Goal: Information Seeking & Learning: Learn about a topic

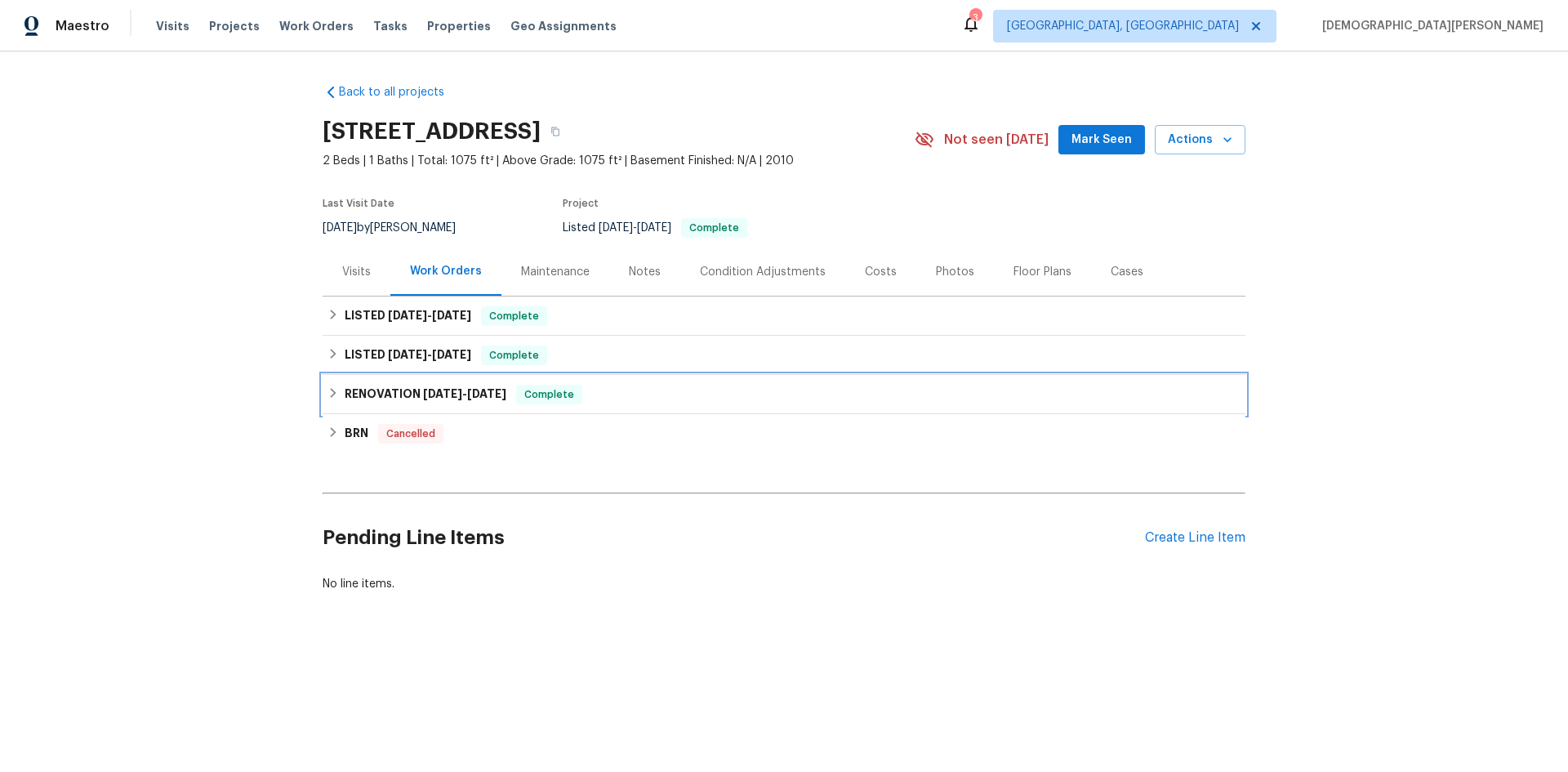
click at [331, 376] on div "RENOVATION [DATE] - [DATE] Complete" at bounding box center [784, 395] width 923 height 39
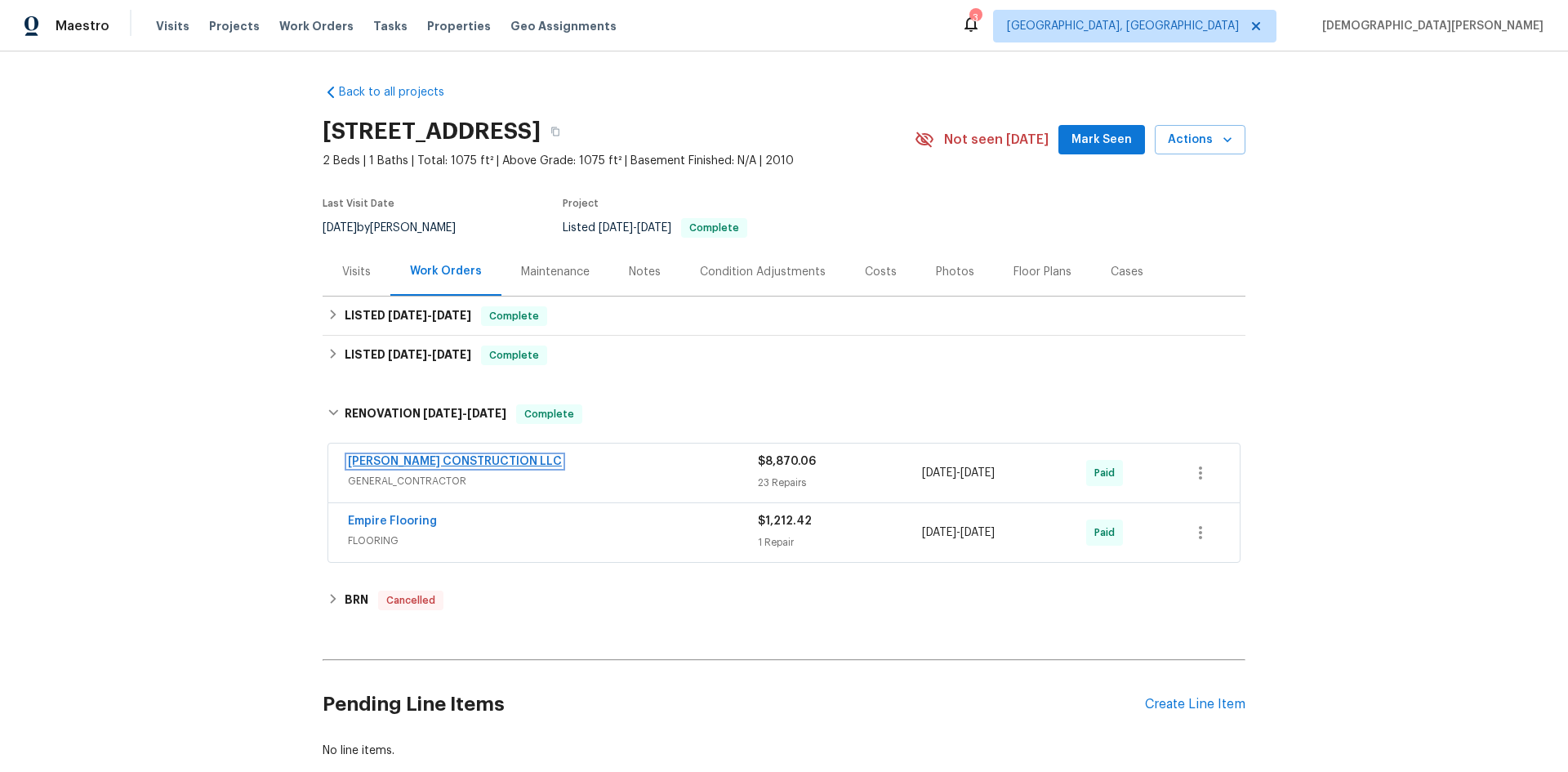
click at [454, 462] on link "[PERSON_NAME] CONSTRUCTION LLC" at bounding box center [455, 461] width 214 height 11
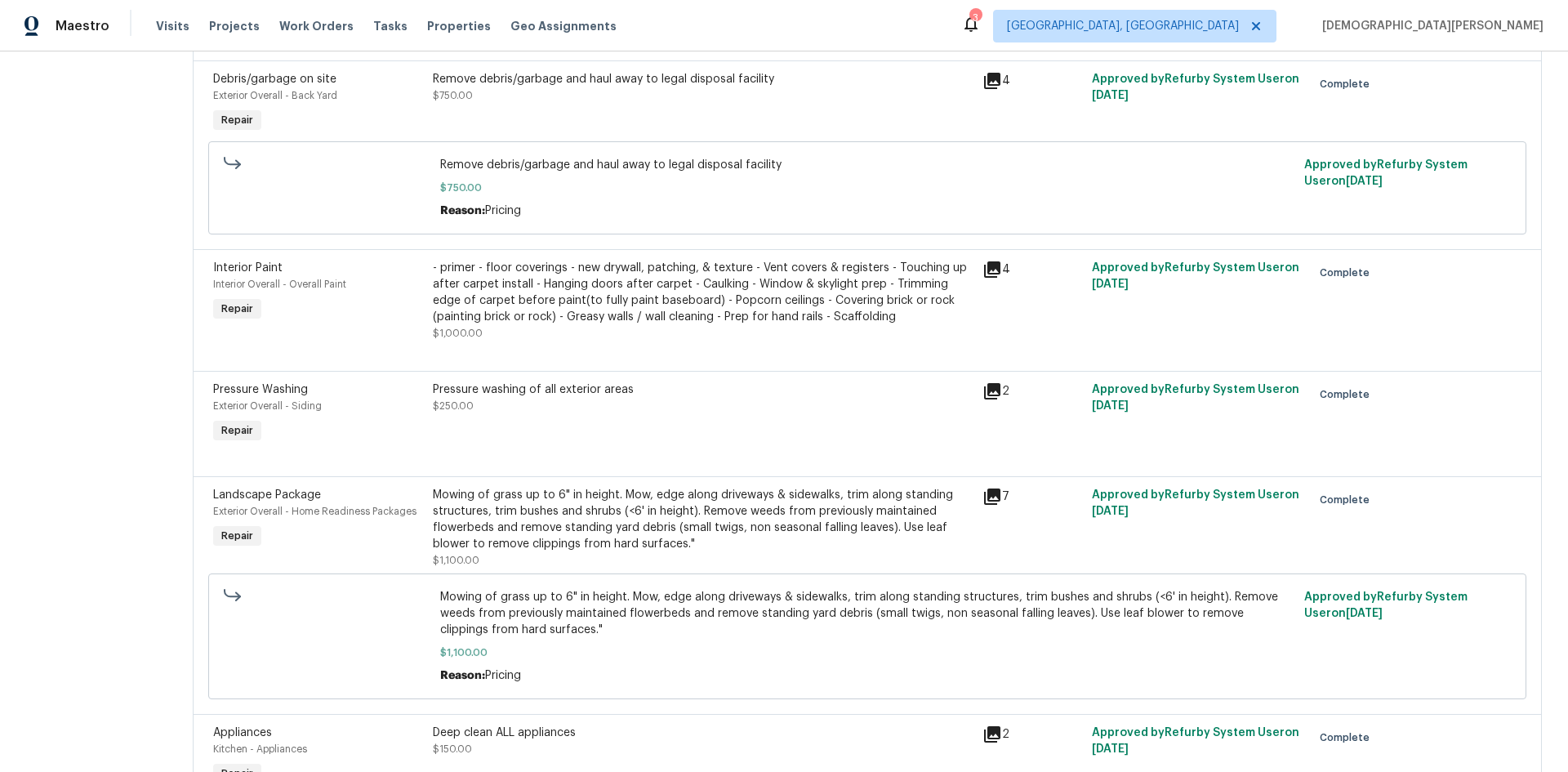
scroll to position [1278, 0]
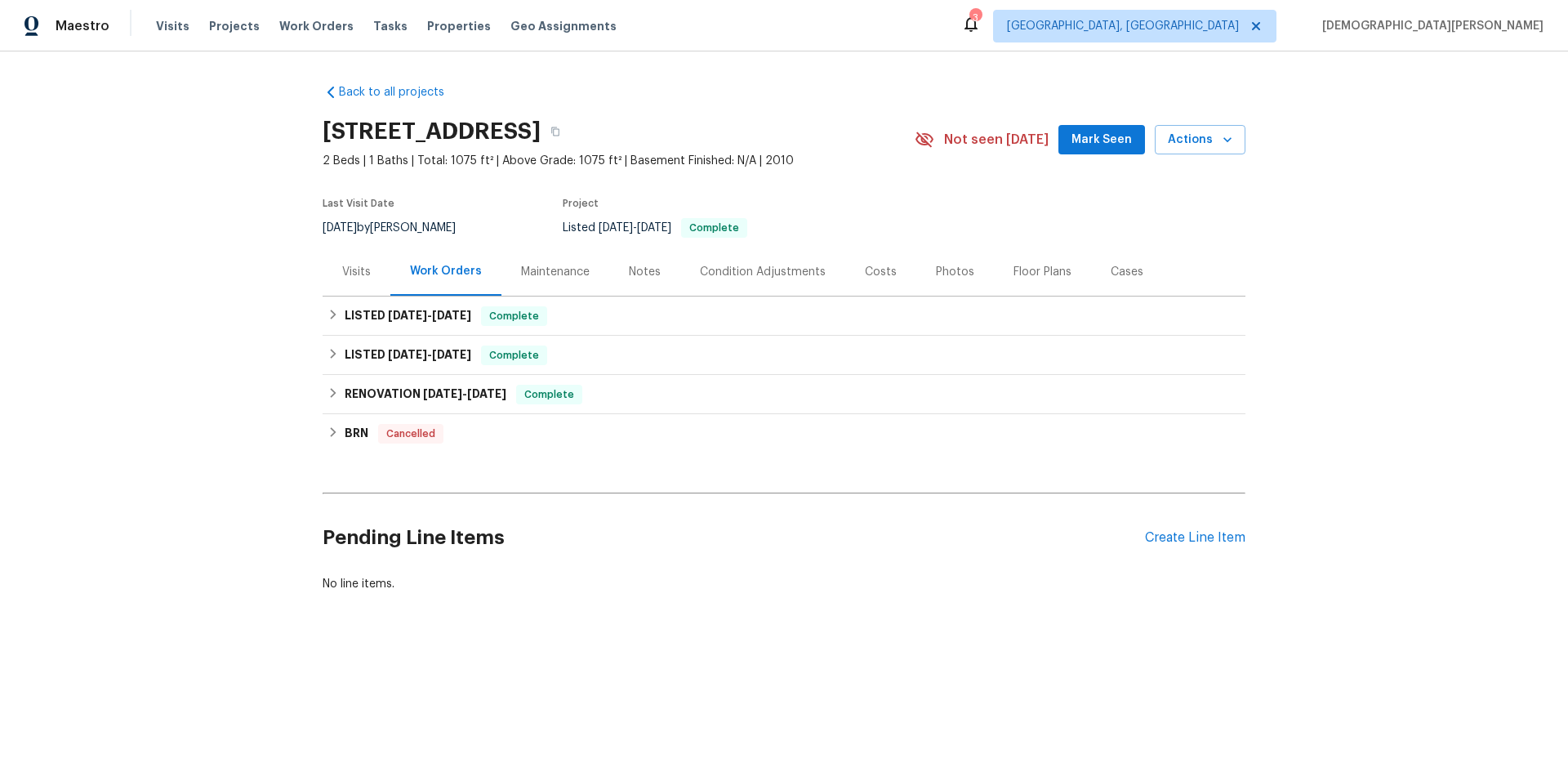
click at [342, 275] on div "Visits" at bounding box center [356, 272] width 29 height 17
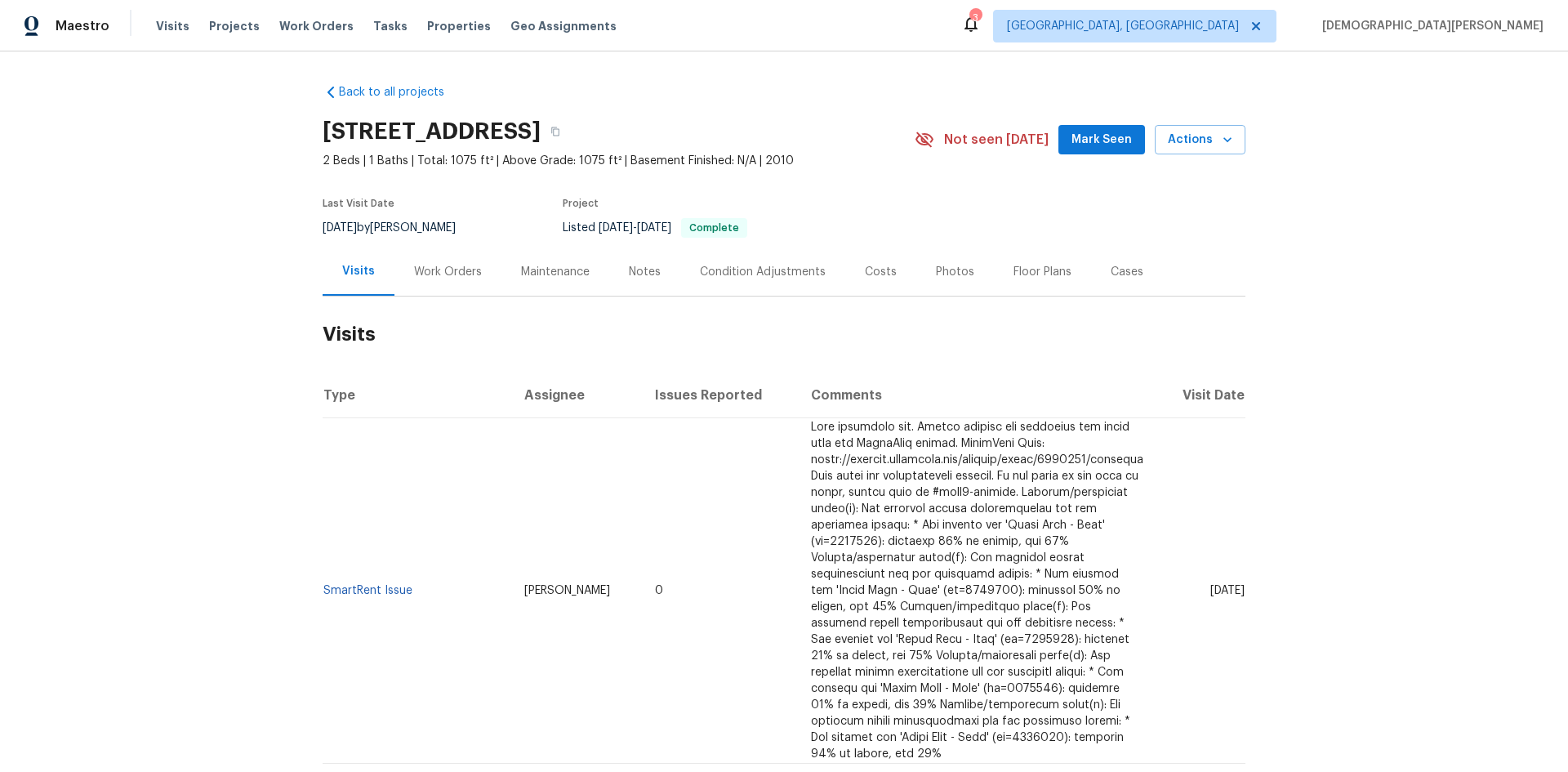
click at [375, 276] on div "Visits" at bounding box center [359, 271] width 72 height 48
click at [414, 274] on div "Work Orders" at bounding box center [447, 272] width 68 height 17
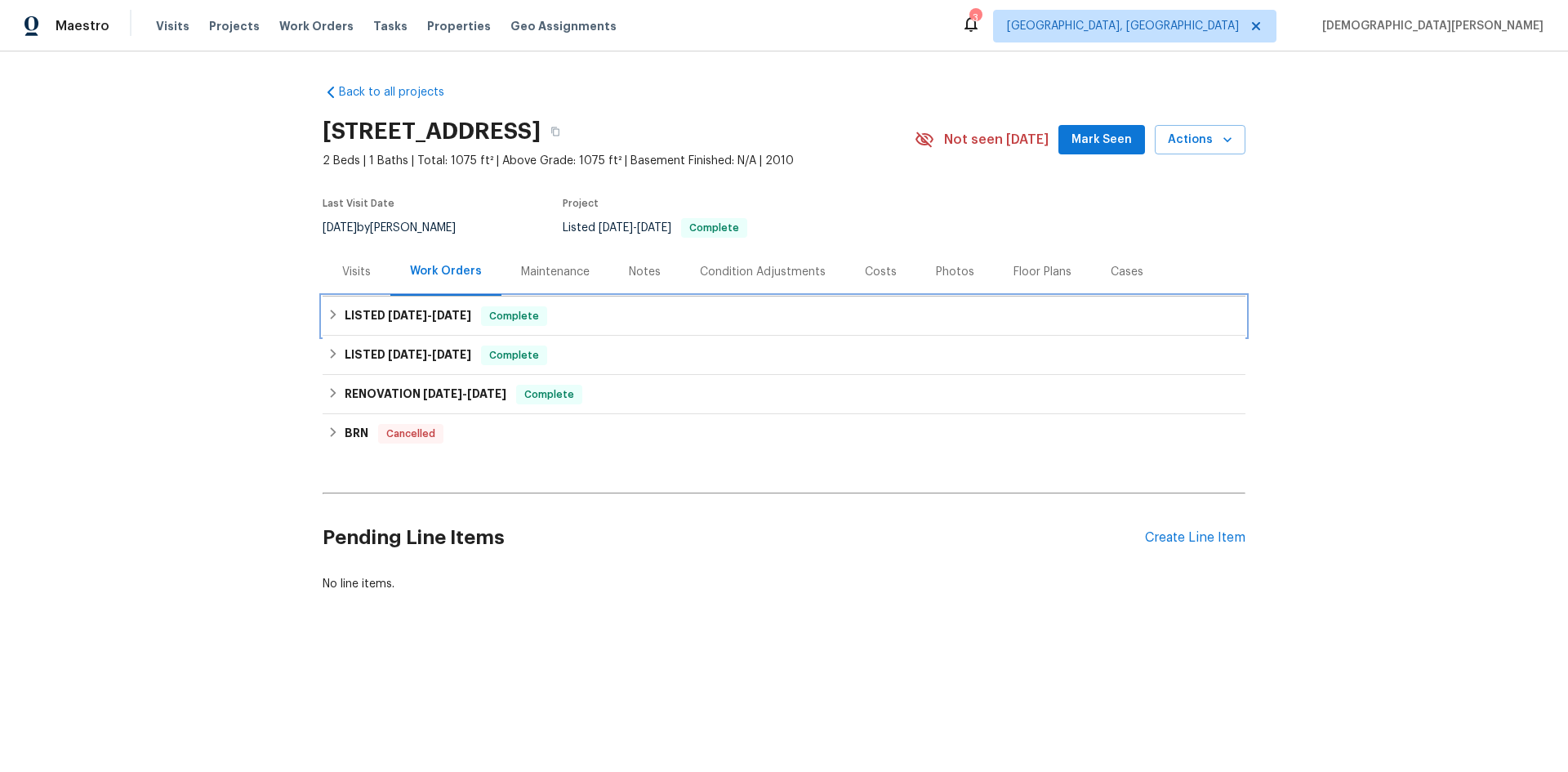
click at [446, 326] on div "LISTED [DATE] - [DATE] Complete" at bounding box center [784, 316] width 923 height 39
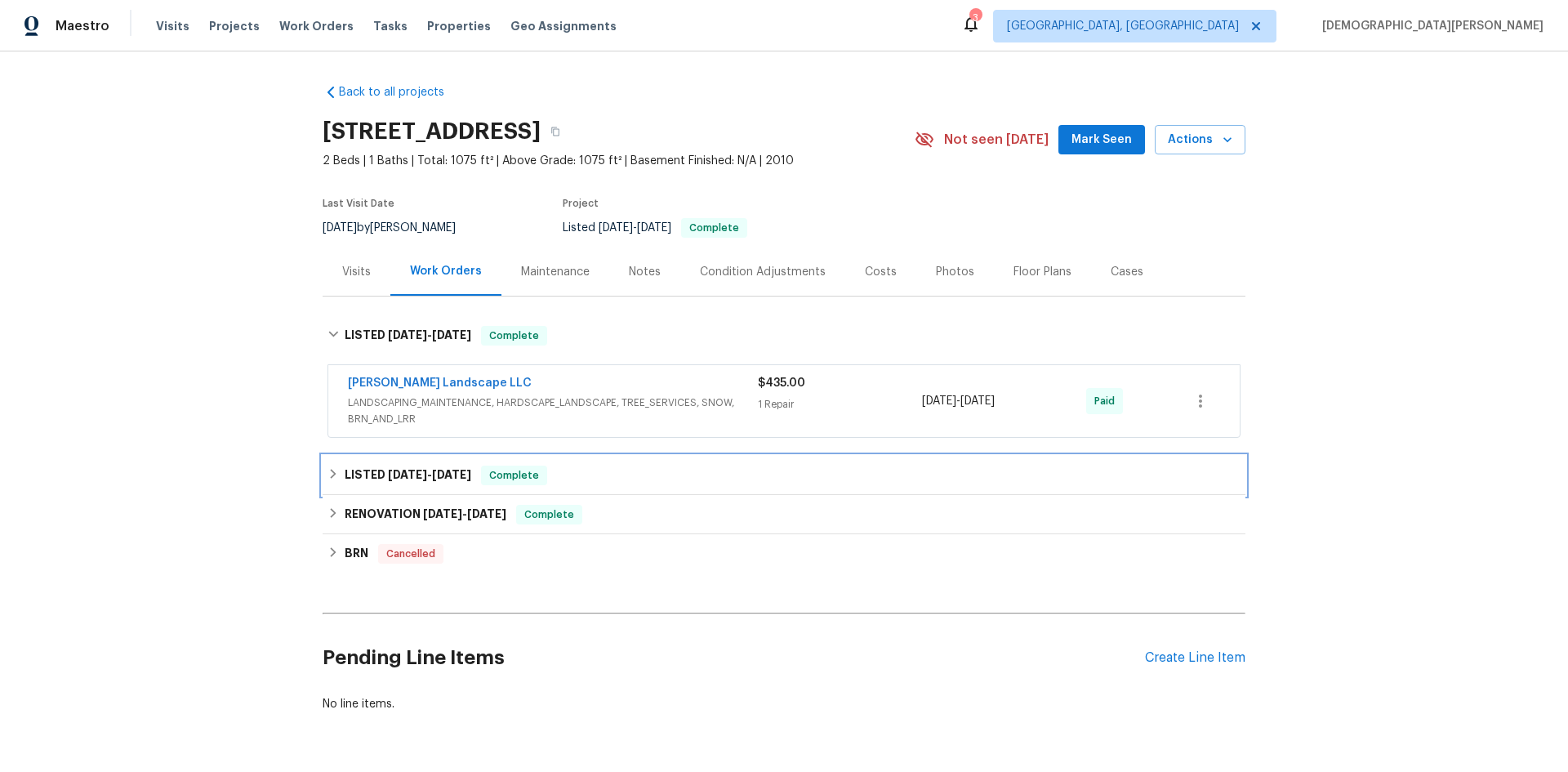
click at [420, 467] on h6 "LISTED [DATE] - [DATE]" at bounding box center [408, 475] width 126 height 19
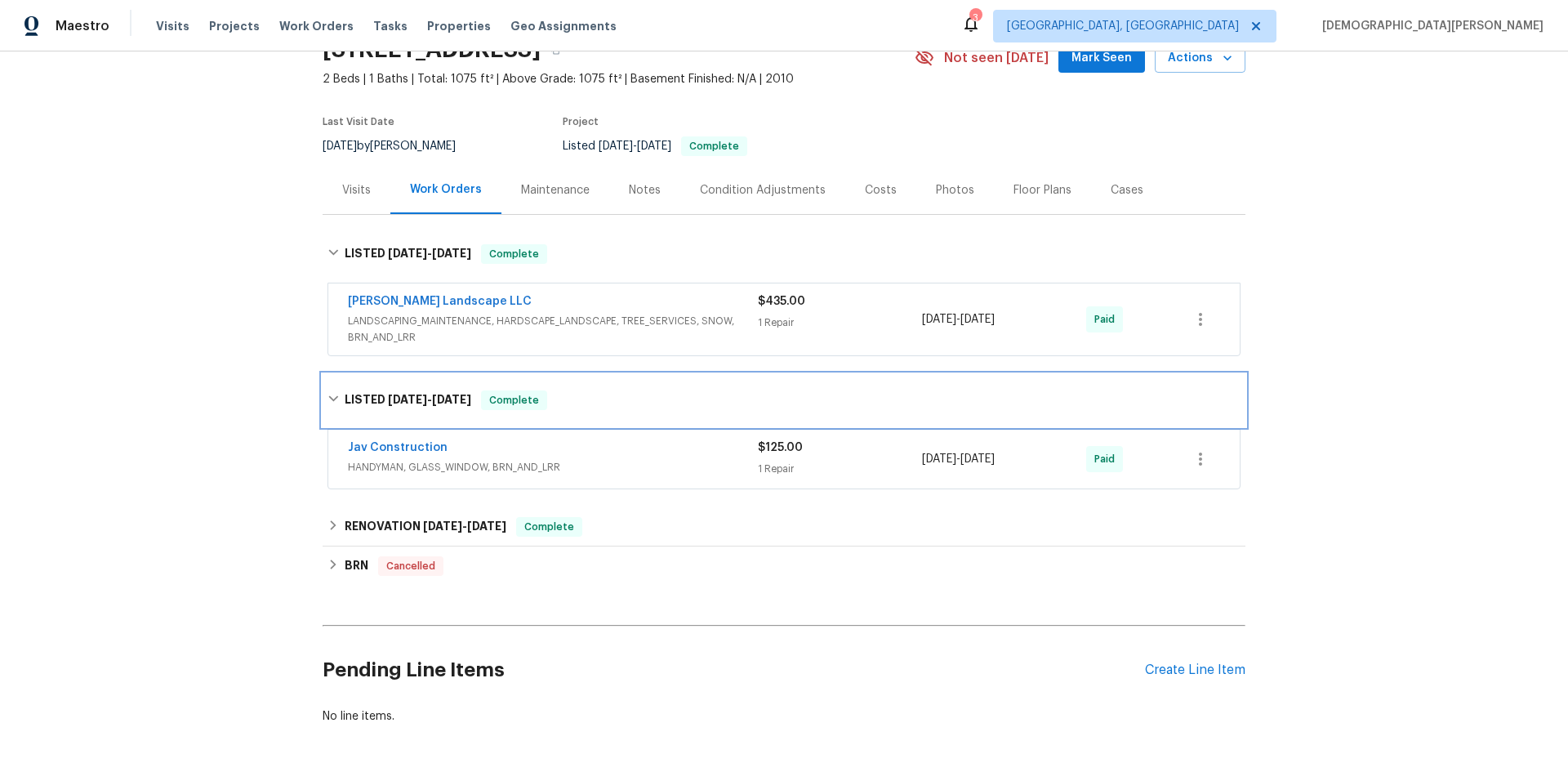
scroll to position [158, 0]
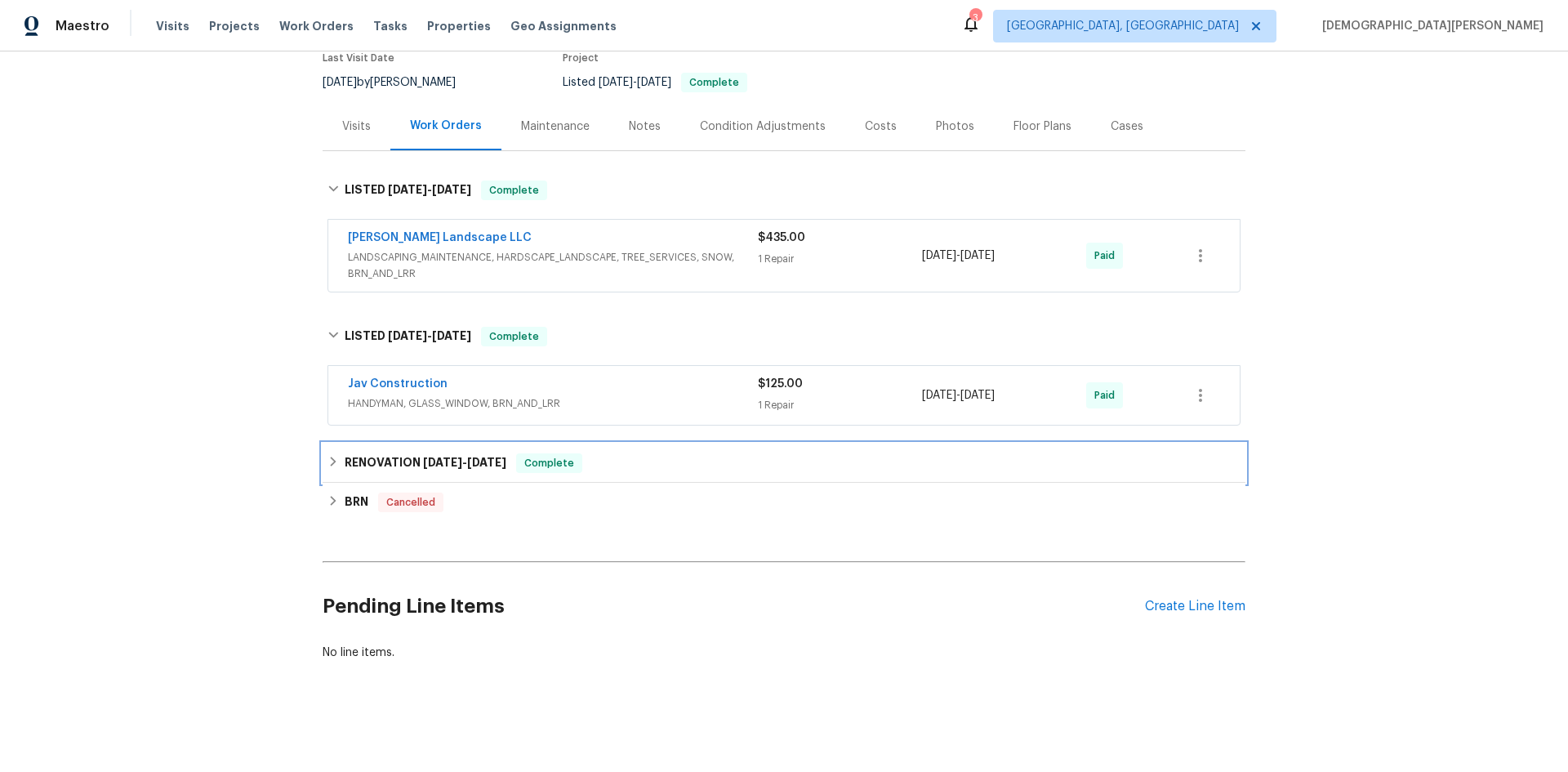
click at [420, 467] on div "RENOVATION [DATE] - [DATE] Complete" at bounding box center [784, 463] width 923 height 39
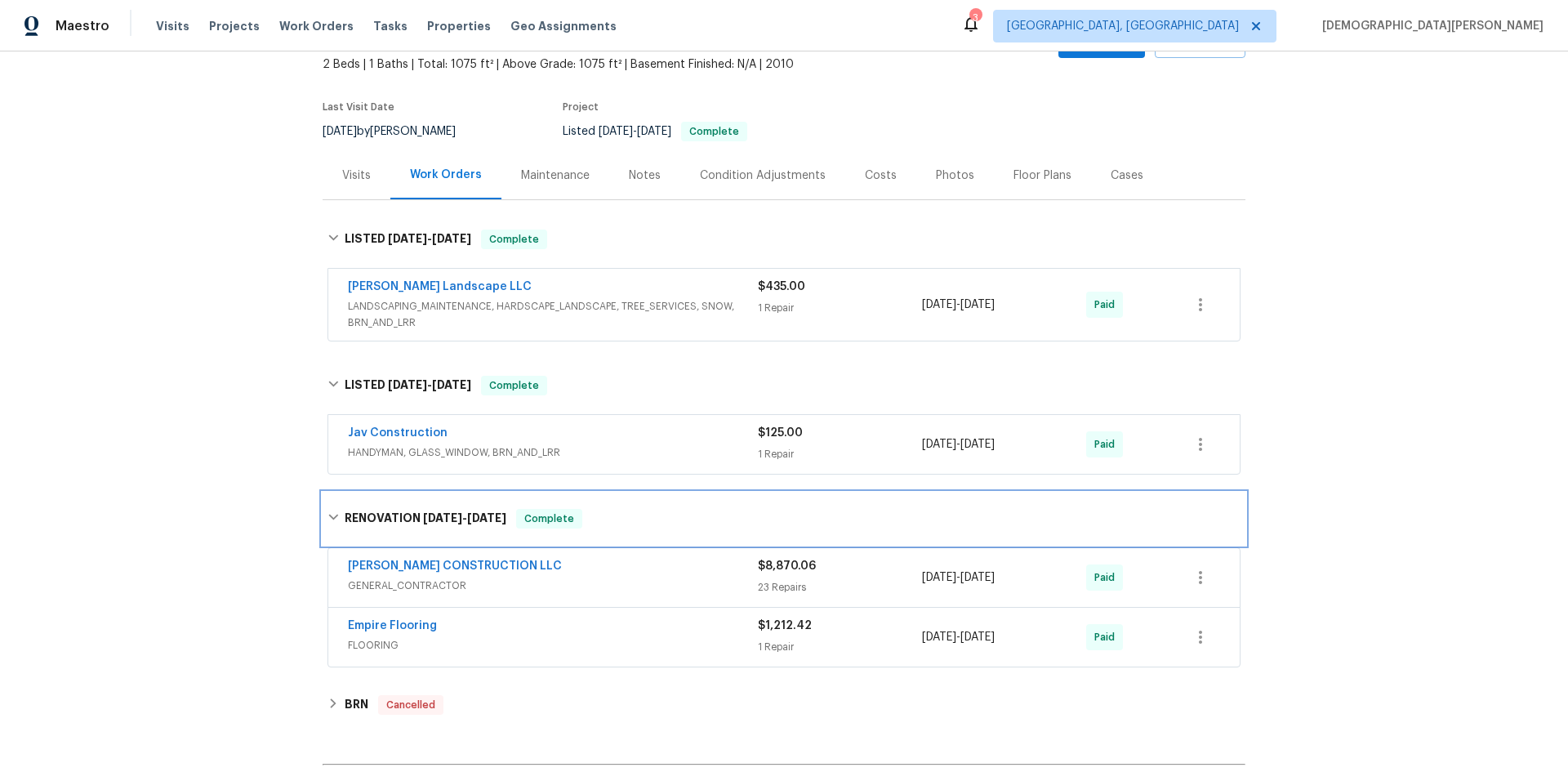
scroll to position [148, 0]
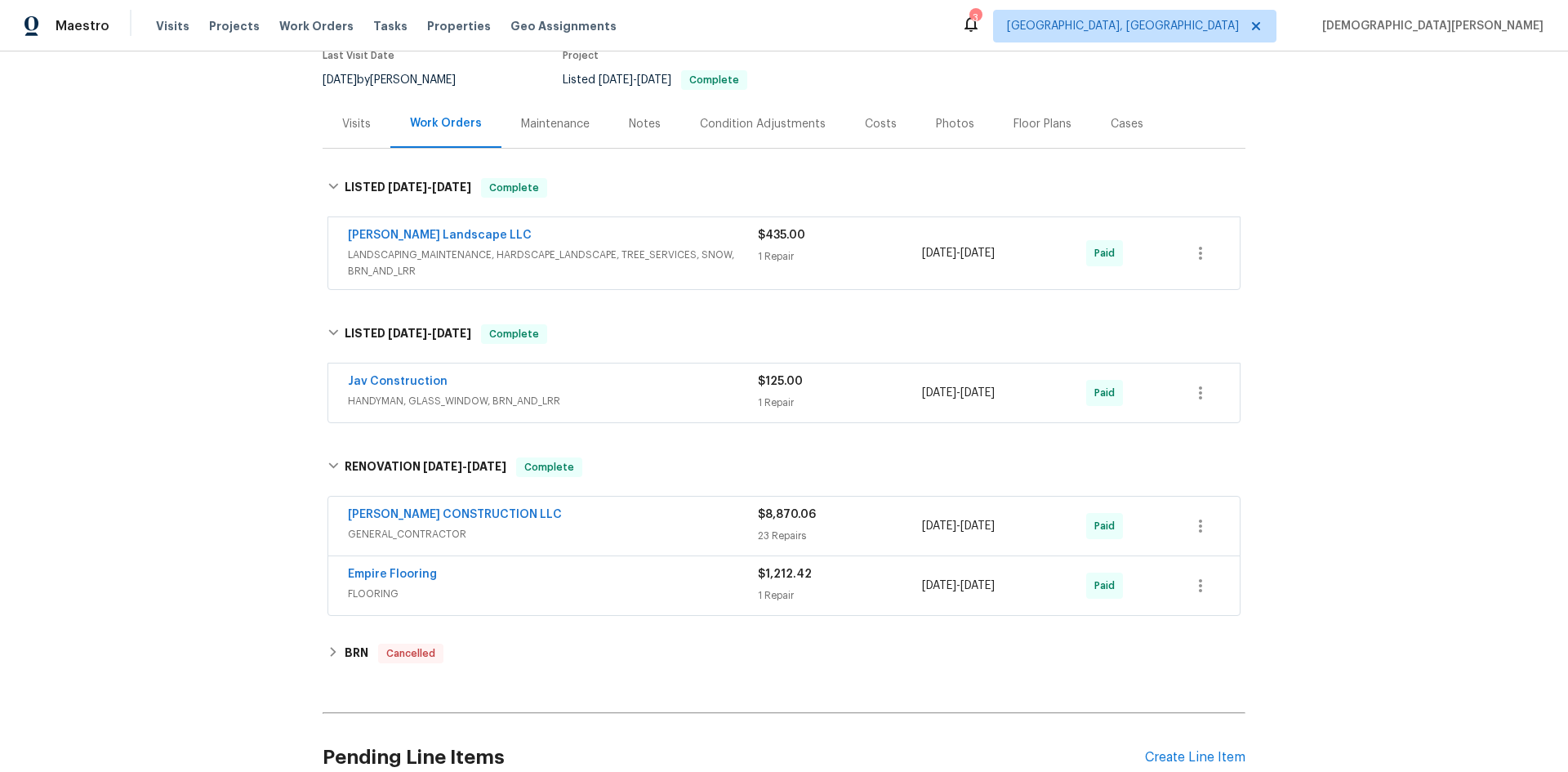
click at [375, 97] on div "Last Visit Date [DATE] by [PERSON_NAME] Project Listed [DATE] - [DATE] Complete" at bounding box center [600, 70] width 554 height 59
